Goal: Navigation & Orientation: Find specific page/section

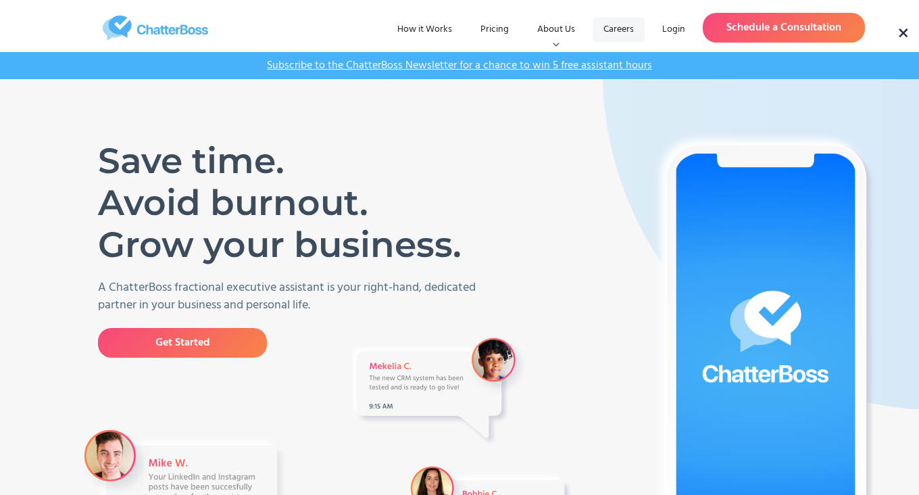
click at [623, 27] on link "Careers" at bounding box center [619, 30] width 52 height 24
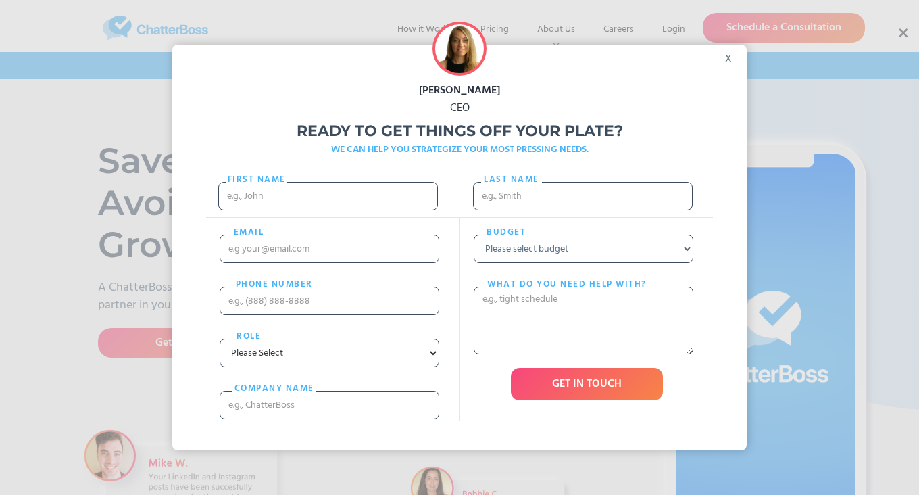
click at [734, 62] on div "x" at bounding box center [731, 55] width 30 height 20
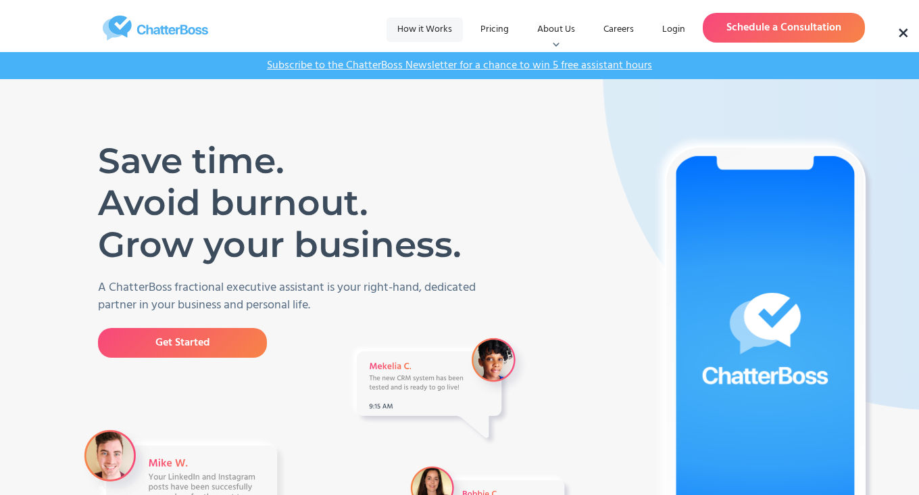
click at [429, 26] on link "How it Works" at bounding box center [425, 30] width 76 height 24
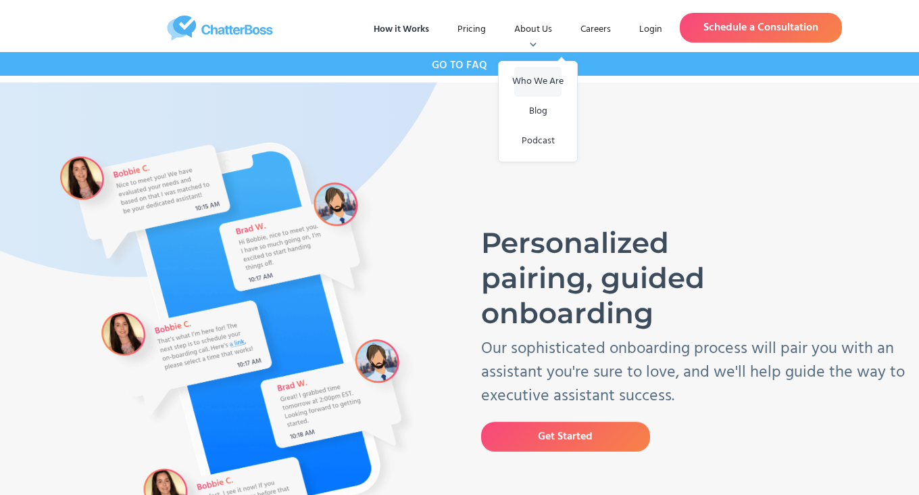
click at [541, 82] on link "Who We Are" at bounding box center [537, 82] width 47 height 30
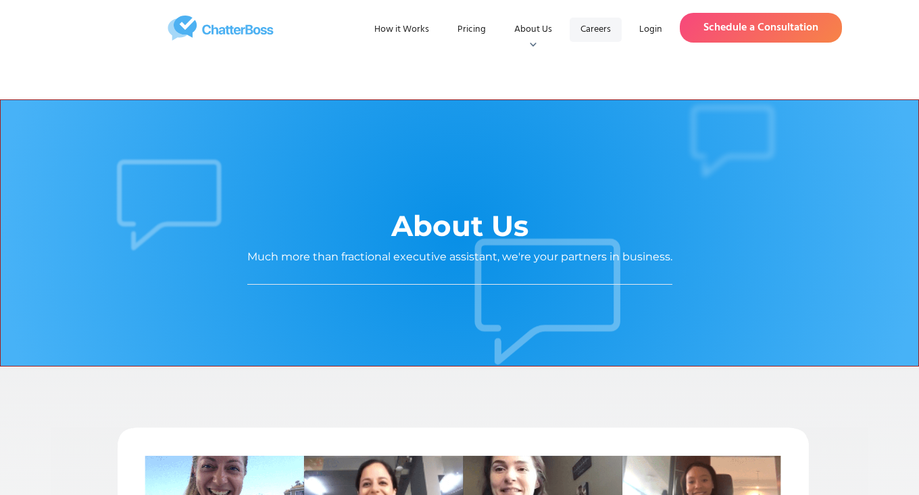
click at [601, 31] on link "Careers" at bounding box center [596, 30] width 52 height 24
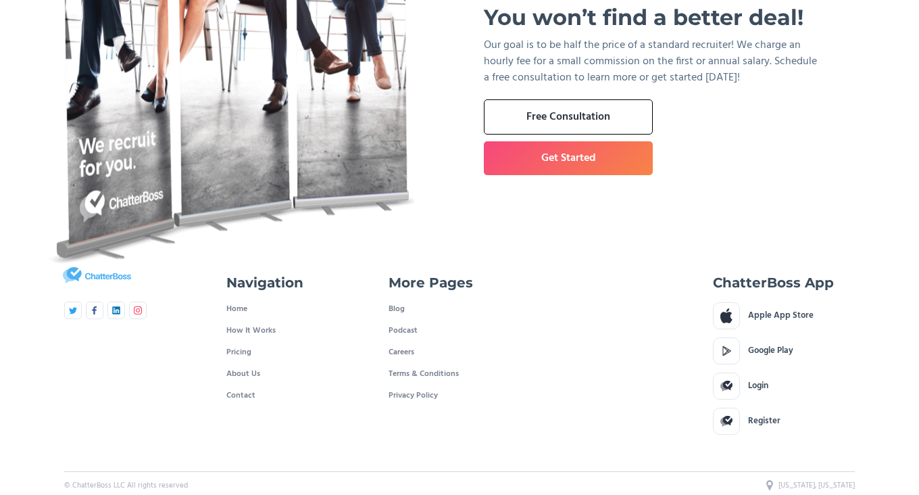
scroll to position [987, 0]
